Goal: Information Seeking & Learning: Find specific fact

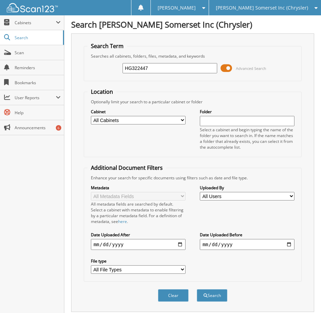
type input "HG322447"
click at [197, 289] on button "Search" at bounding box center [212, 295] width 31 height 13
click at [209, 295] on button "Search" at bounding box center [212, 295] width 31 height 13
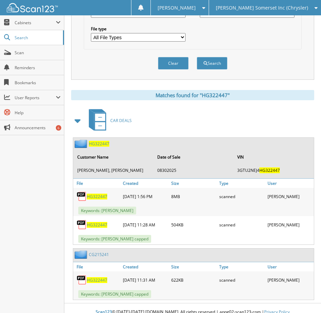
scroll to position [240, 0]
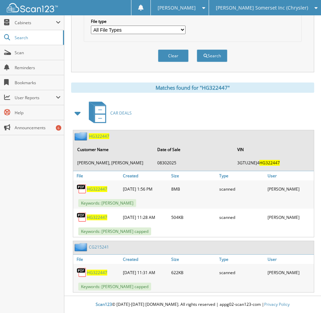
click at [100, 187] on span "HG322447" at bounding box center [97, 189] width 20 height 6
click at [97, 187] on span "HG322447" at bounding box center [97, 189] width 20 height 6
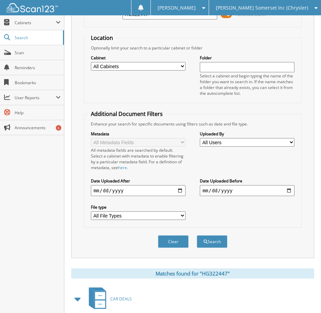
scroll to position [0, 0]
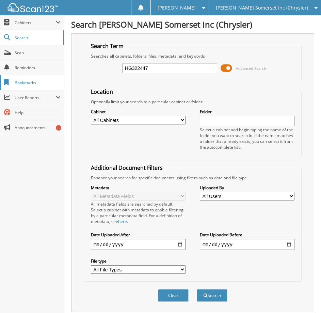
drag, startPoint x: 157, startPoint y: 68, endPoint x: 30, endPoint y: 84, distance: 128.4
click at [45, 84] on body "[PERSON_NAME] Settings Logout [PERSON_NAME] Somerset Inc (Chrysler) [PERSON_NAM…" at bounding box center [160, 276] width 321 height 552
type input "NG137158"
click at [197, 289] on button "Search" at bounding box center [212, 295] width 31 height 13
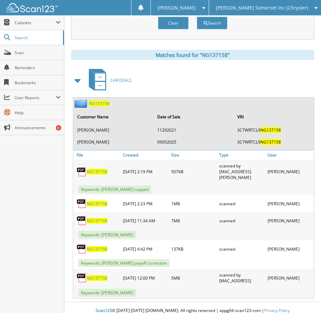
scroll to position [273, 0]
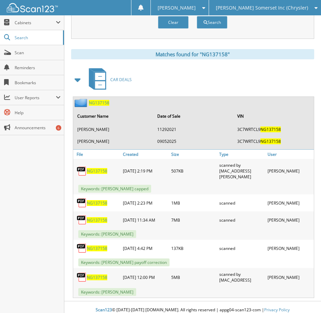
click at [100, 217] on span "NG137158" at bounding box center [97, 220] width 20 height 6
click at [98, 217] on span "NG137158" at bounding box center [97, 220] width 20 height 6
click at [96, 217] on span "NG137158" at bounding box center [97, 220] width 20 height 6
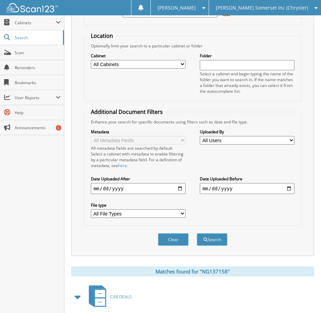
scroll to position [0, 0]
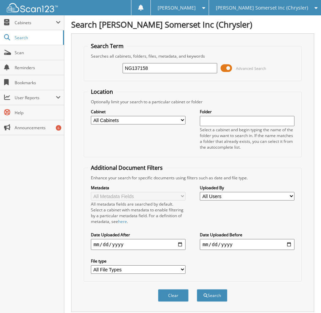
drag, startPoint x: 129, startPoint y: 71, endPoint x: -11, endPoint y: 81, distance: 140.4
click at [0, 81] on html "Shane P. Settings Logout Don Franklin Somerset Inc (Chrysler) Don Franklin Mont…" at bounding box center [160, 295] width 321 height 591
paste input "5014514"
type input "50145148"
click at [197, 289] on button "Search" at bounding box center [212, 295] width 31 height 13
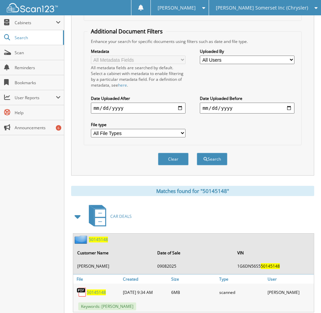
scroll to position [156, 0]
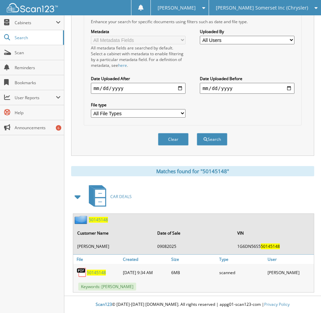
click at [97, 272] on span "50145148" at bounding box center [96, 272] width 19 height 6
click at [102, 272] on span "50145148" at bounding box center [96, 272] width 19 height 6
